Goal: Task Accomplishment & Management: Use online tool/utility

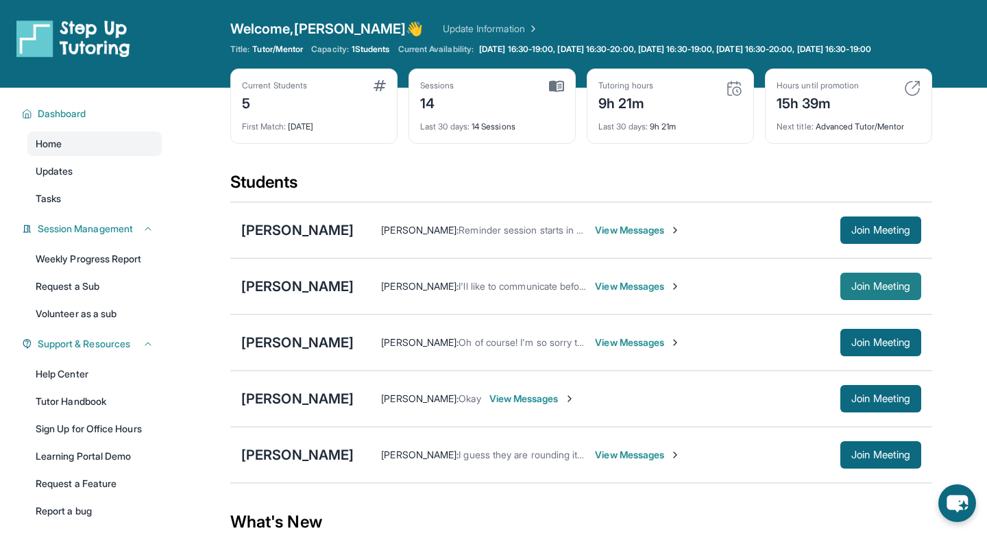
click at [862, 291] on span "Join Meeting" at bounding box center [880, 286] width 59 height 8
